Goal: Task Accomplishment & Management: Use online tool/utility

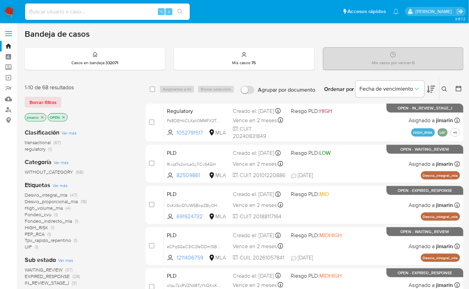
click at [40, 150] on span "regulatory" at bounding box center [35, 149] width 21 height 7
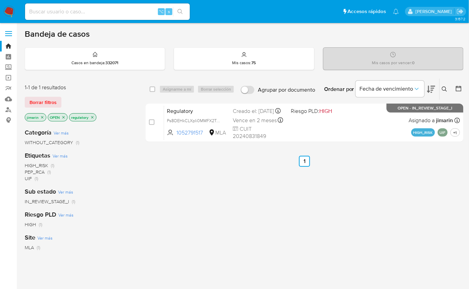
click at [121, 130] on div "Categoría Ver más WITHOUT_CATEGORY (1)" at bounding box center [80, 138] width 110 height 18
click at [65, 117] on p "OPEN" at bounding box center [57, 118] width 19 height 8
click at [64, 118] on icon "close-filter" at bounding box center [64, 117] width 2 height 2
click at [41, 117] on icon "close-filter" at bounding box center [42, 117] width 2 height 2
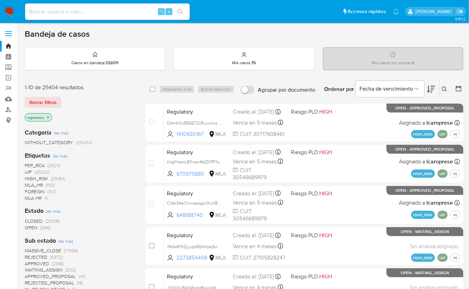
click at [48, 116] on icon "close-filter" at bounding box center [48, 117] width 4 height 4
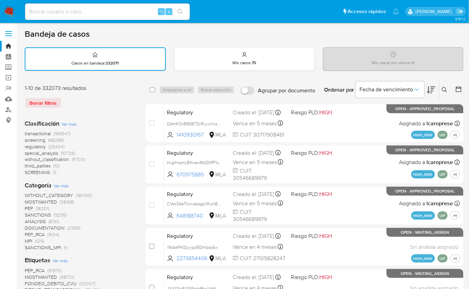
click at [9, 18] on nav "Pausado Ver notificaciones ⌥ s Accesos rápidos Presiona las siguientes teclas p…" at bounding box center [234, 11] width 469 height 23
click at [6, 14] on img at bounding box center [9, 12] width 12 height 12
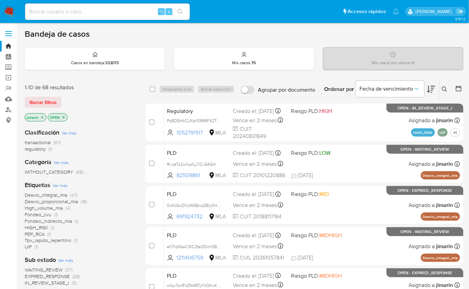
click at [63, 115] on icon "close-filter" at bounding box center [64, 117] width 4 height 4
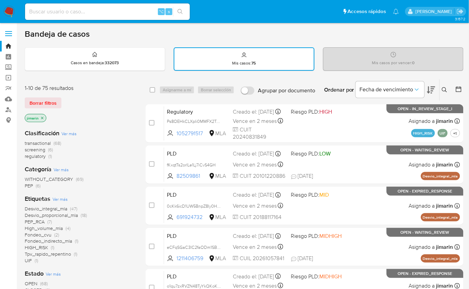
click at [43, 150] on span "screening" at bounding box center [35, 149] width 21 height 7
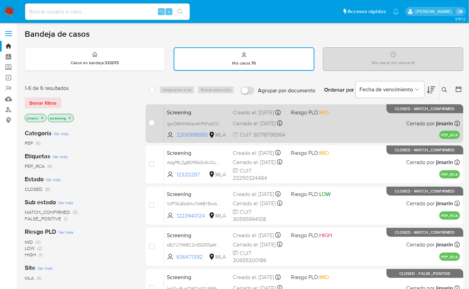
click at [367, 123] on div "Screening jgtcOMVt1I4kskzKPXFipOTJ 2206998885 MLA Riesgo PLD: MID Creado el: 10…" at bounding box center [312, 123] width 296 height 35
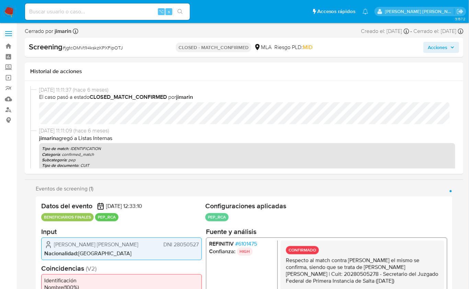
select select "10"
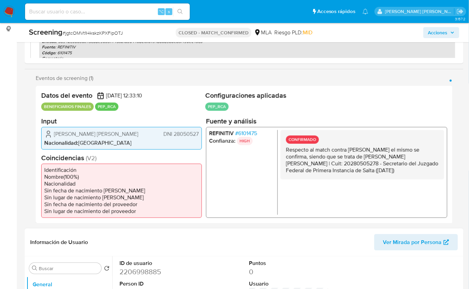
scroll to position [92, 0]
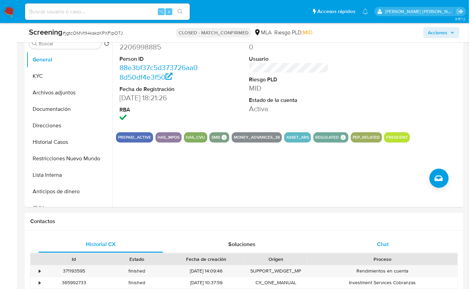
click at [364, 241] on div "Chat" at bounding box center [383, 245] width 125 height 16
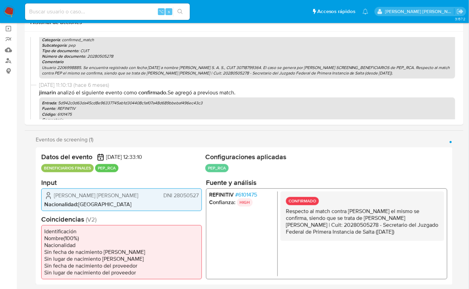
scroll to position [0, 0]
